Goal: Use online tool/utility: Utilize a website feature to perform a specific function

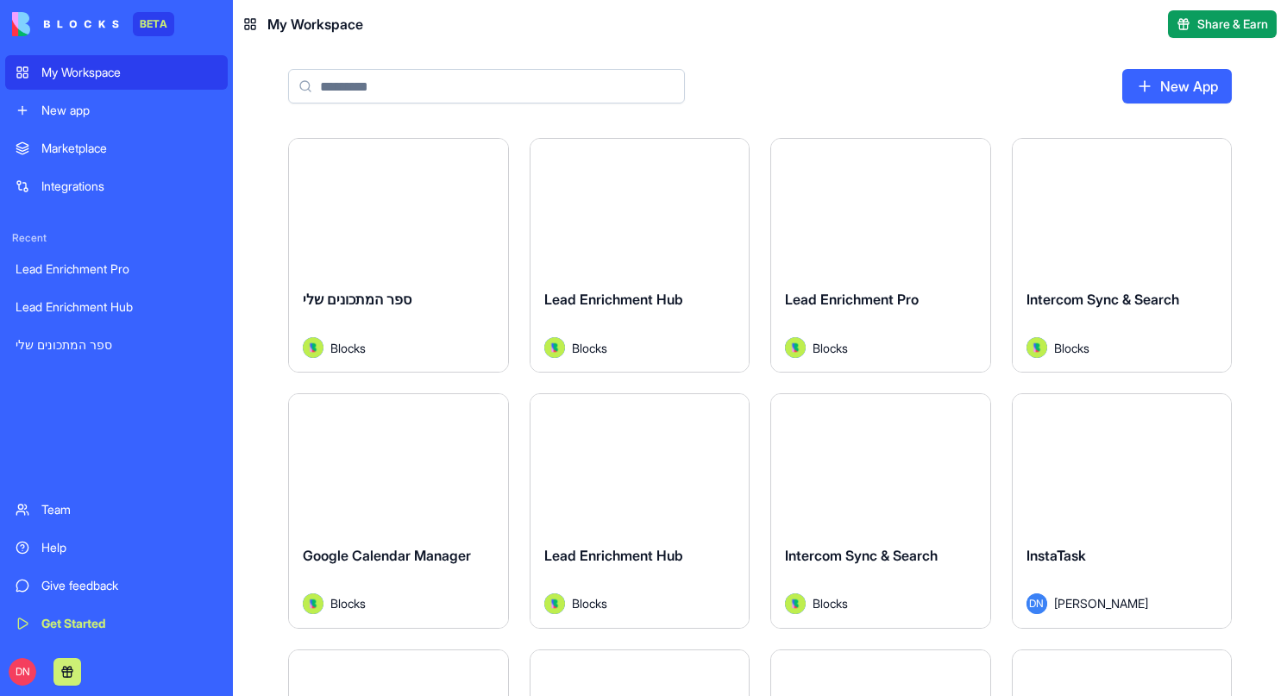
click at [638, 247] on div "Launch" at bounding box center [639, 207] width 219 height 136
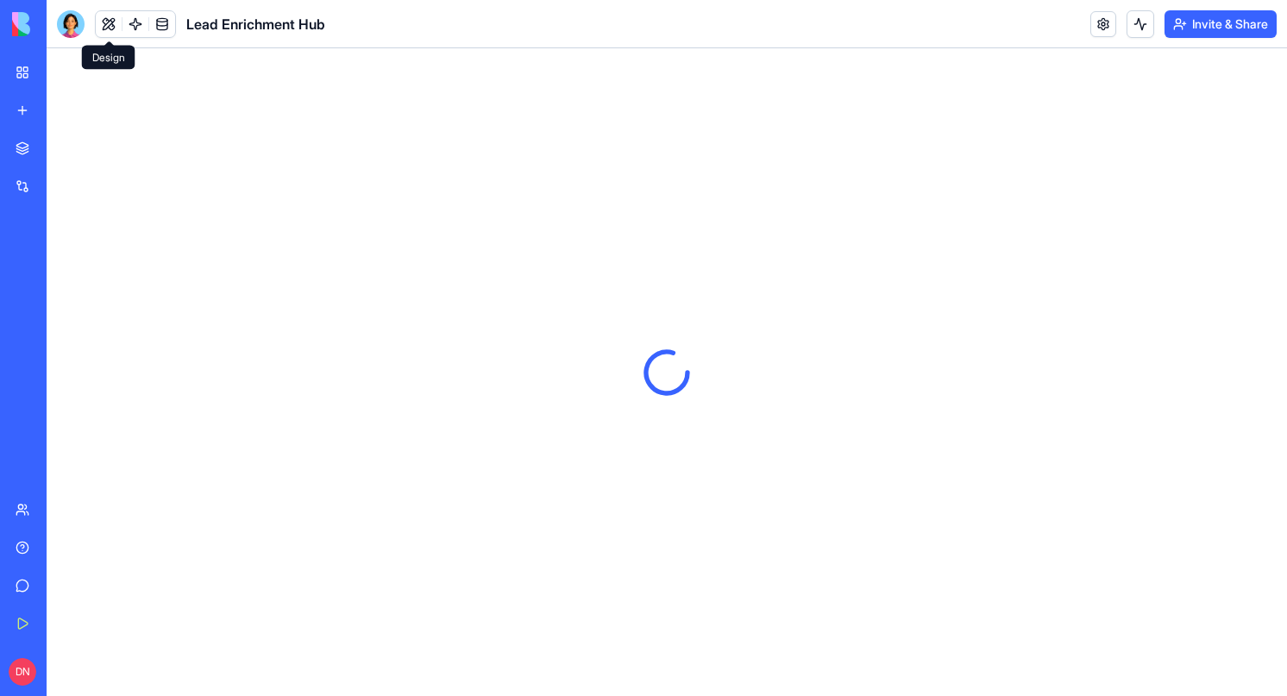
click at [110, 31] on button at bounding box center [109, 24] width 26 height 26
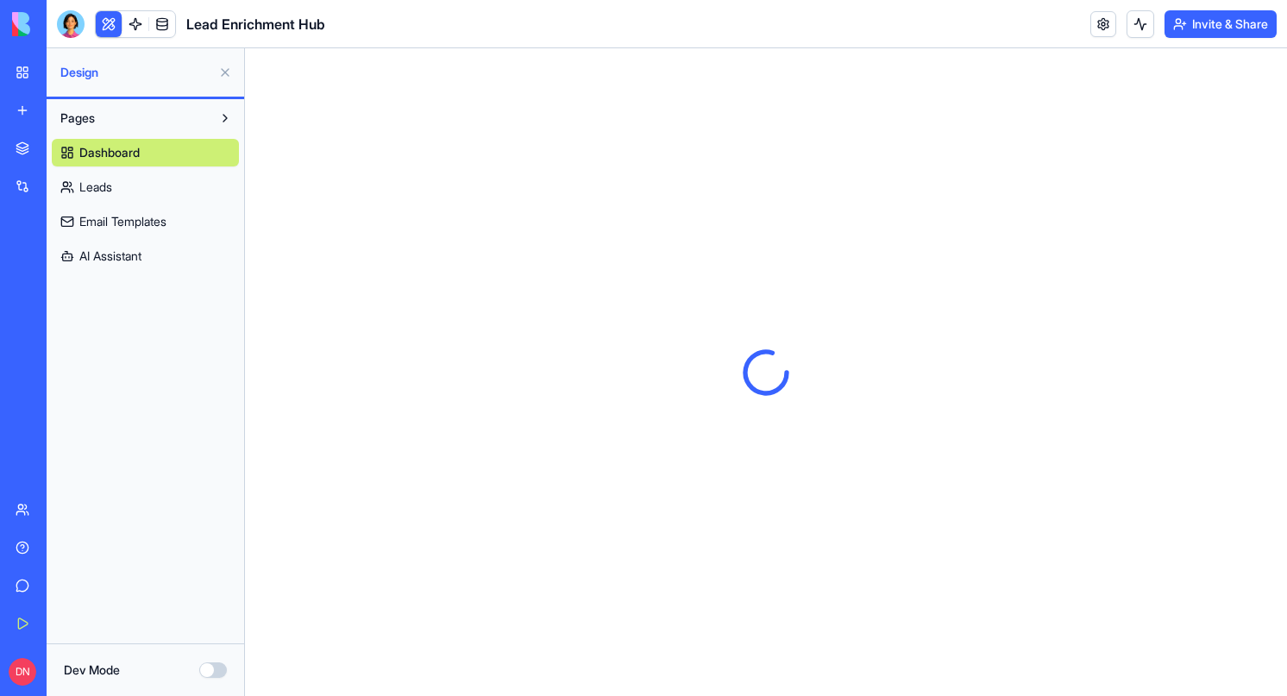
click at [222, 660] on div "Dev Mode" at bounding box center [145, 669] width 197 height 53
click at [215, 665] on button "Dev Mode" at bounding box center [213, 670] width 28 height 16
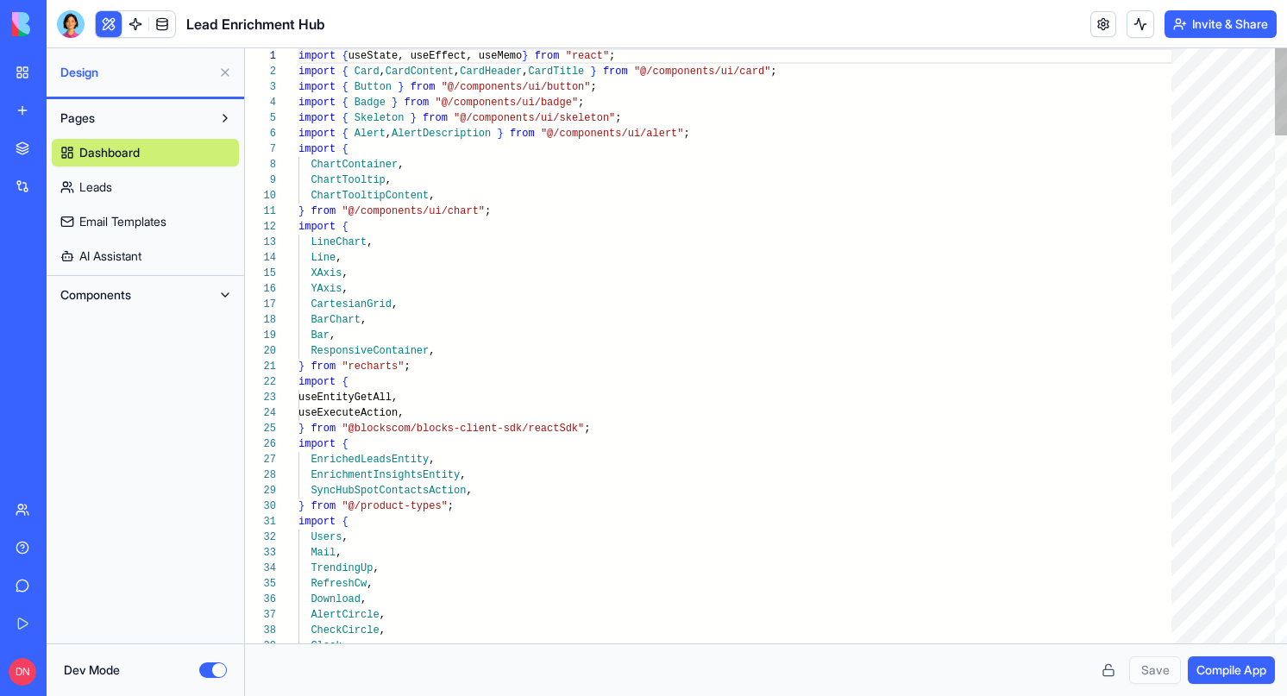
scroll to position [155, 0]
click at [180, 293] on button "Components" at bounding box center [132, 295] width 160 height 28
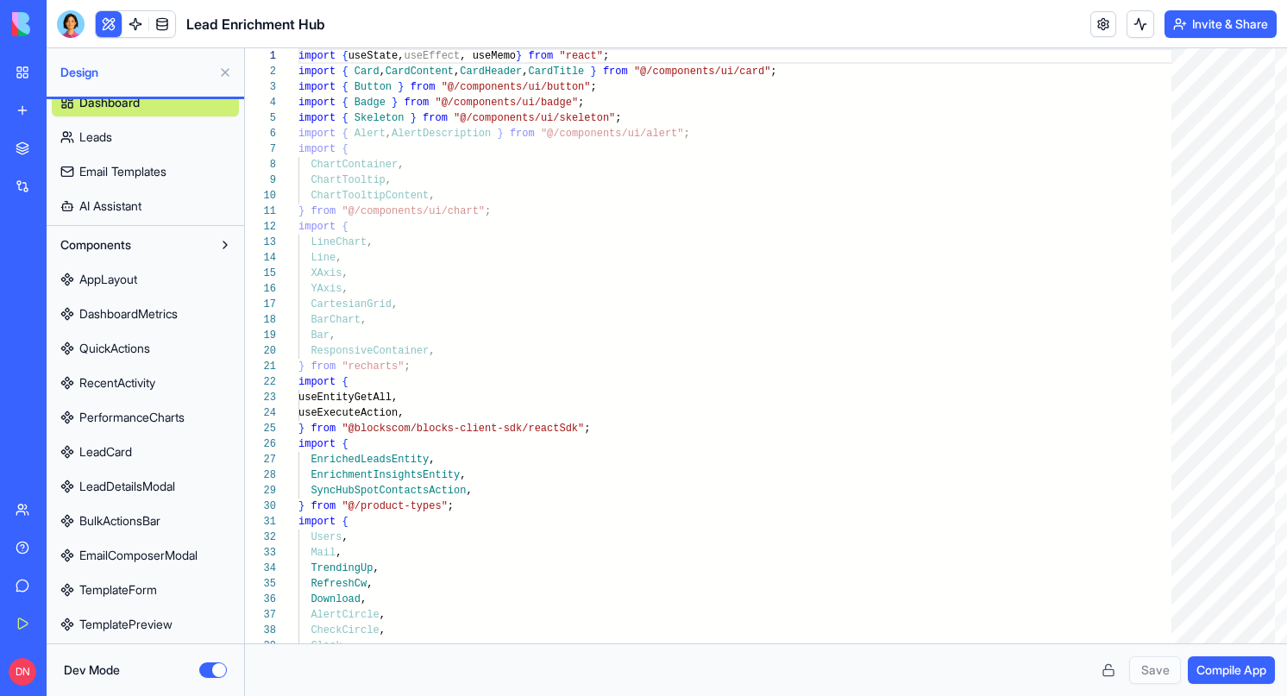
scroll to position [0, 0]
